Goal: Information Seeking & Learning: Learn about a topic

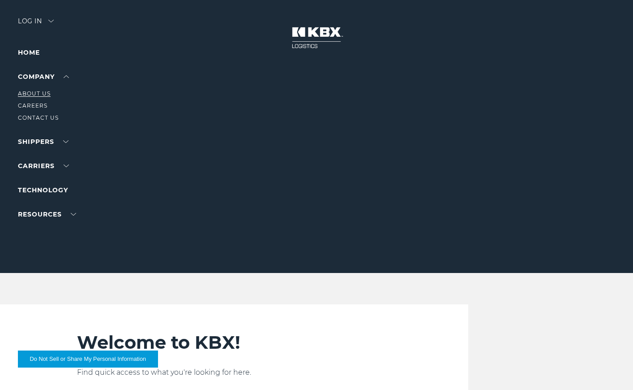
click at [38, 90] on link "About Us" at bounding box center [34, 93] width 33 height 7
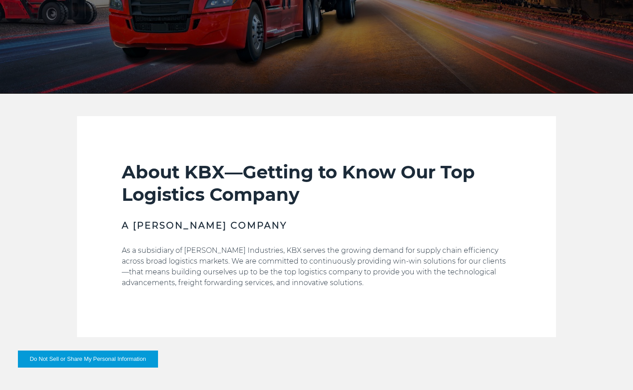
scroll to position [224, 0]
